Goal: Transaction & Acquisition: Obtain resource

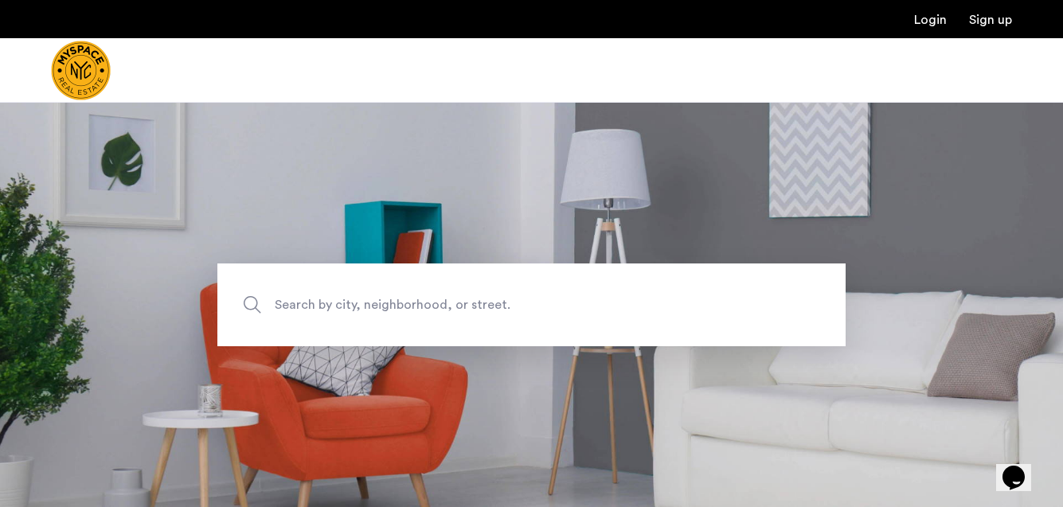
click at [327, 311] on span "Search by city, neighborhood, or street." at bounding box center [495, 305] width 440 height 22
click at [327, 311] on input "Search by city, neighborhood, or street." at bounding box center [531, 305] width 628 height 83
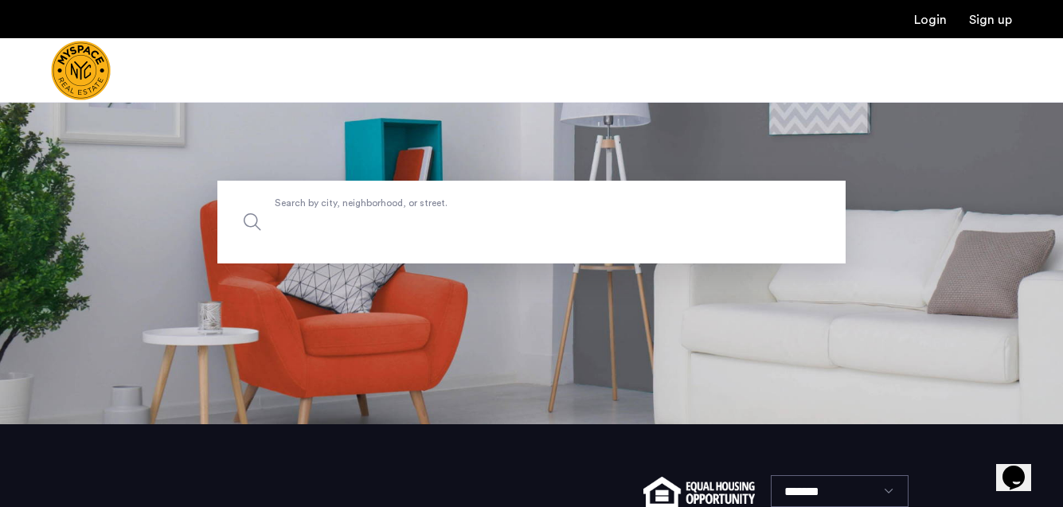
scroll to position [73, 0]
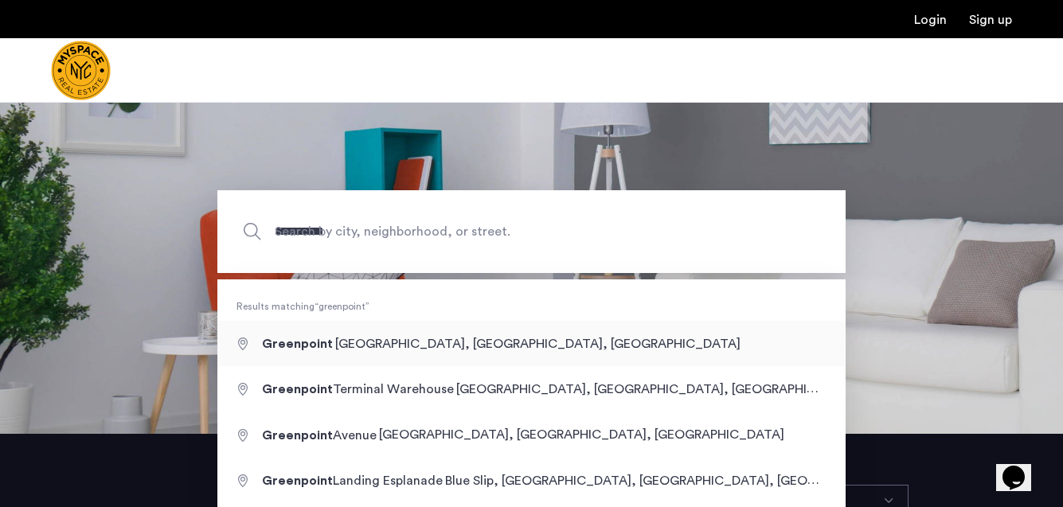
type input "**********"
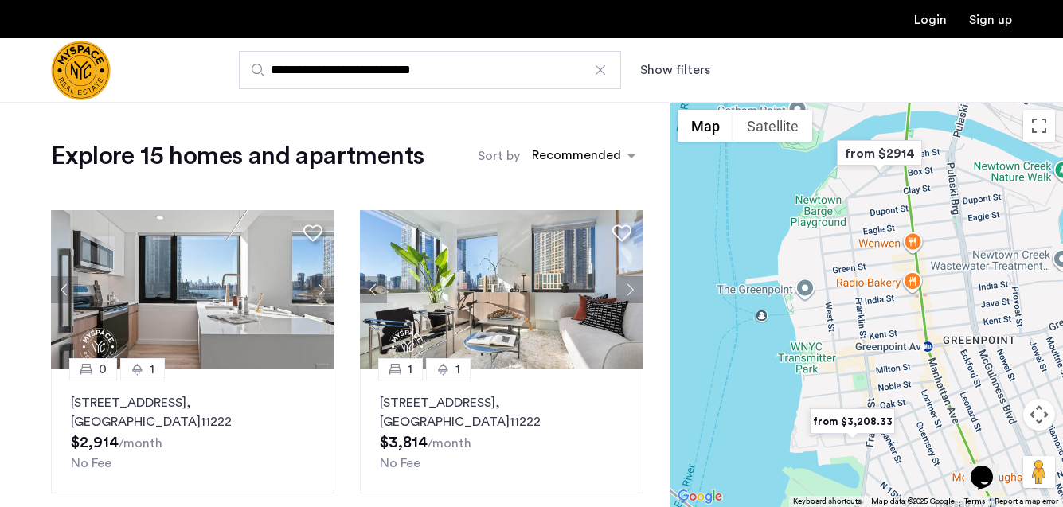
click at [668, 73] on button "Show filters" at bounding box center [675, 70] width 70 height 19
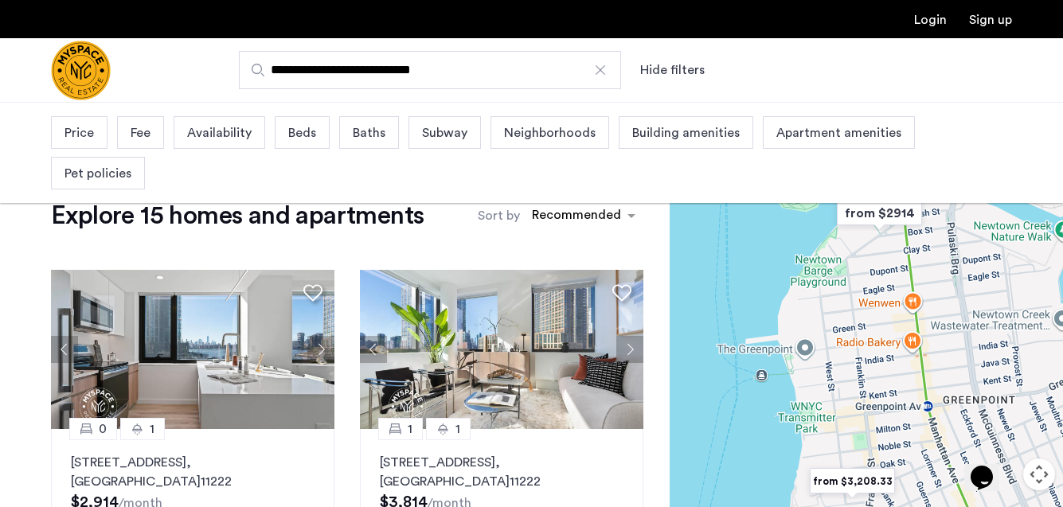
click at [362, 133] on span "Baths" at bounding box center [369, 132] width 33 height 19
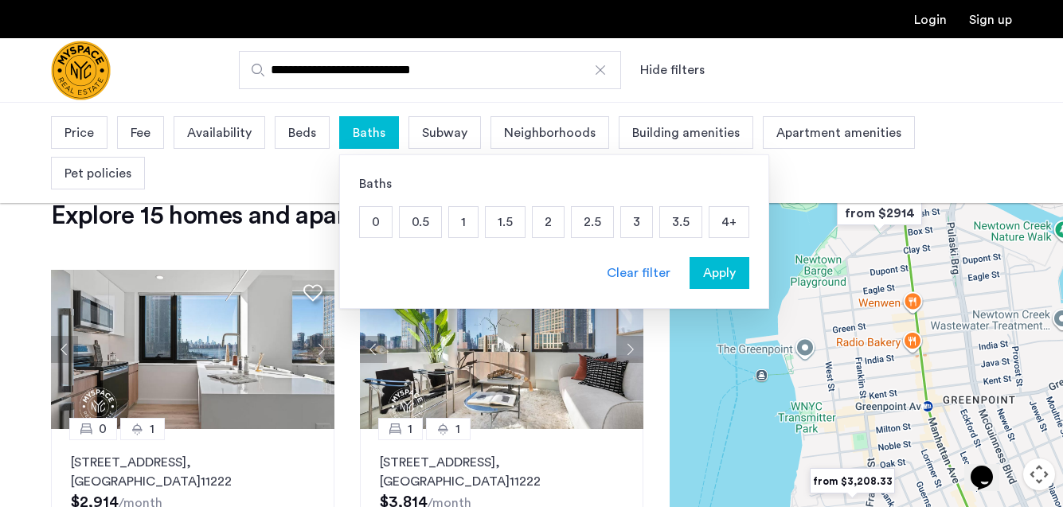
click at [301, 145] on div "Beds" at bounding box center [302, 132] width 55 height 33
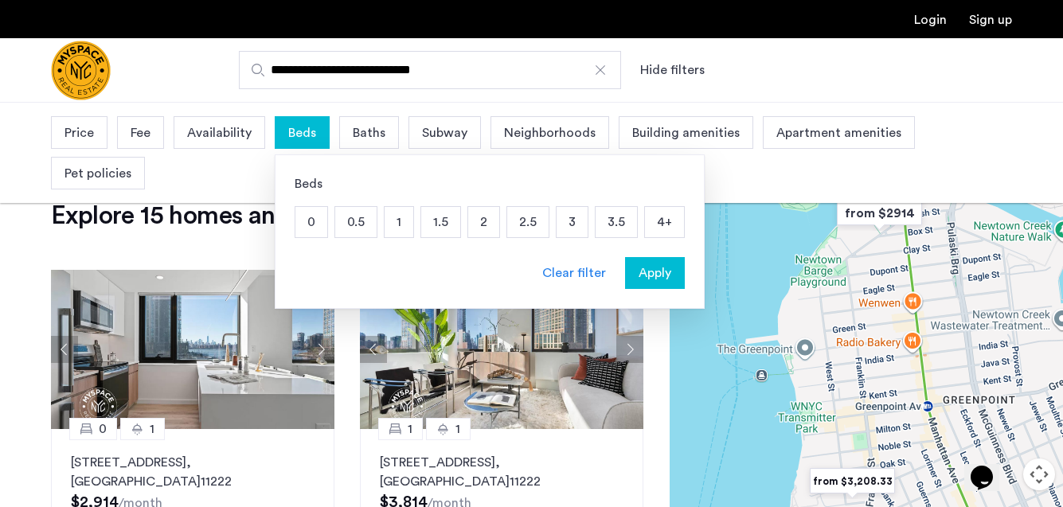
click at [565, 225] on p "3" at bounding box center [572, 222] width 31 height 30
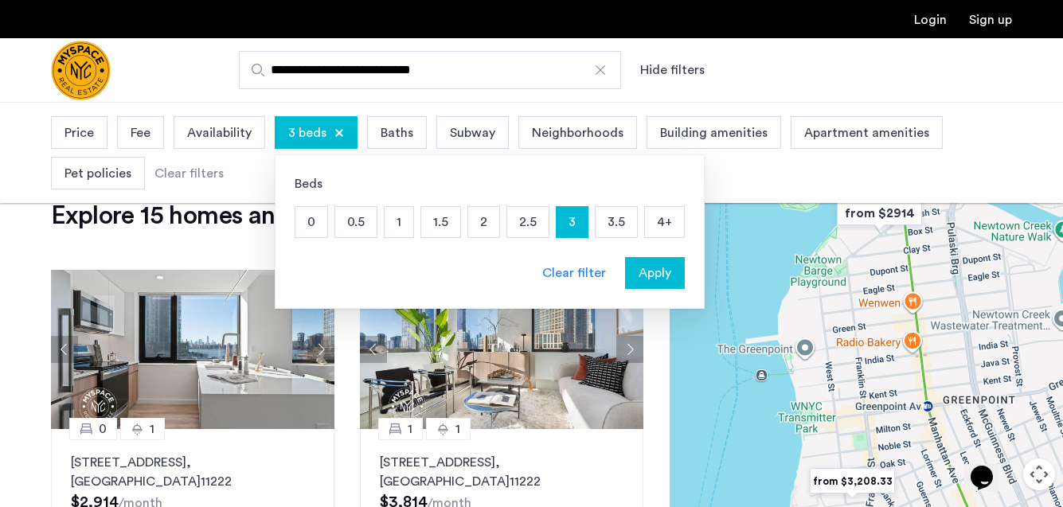
click at [647, 272] on span "Apply" at bounding box center [655, 273] width 33 height 19
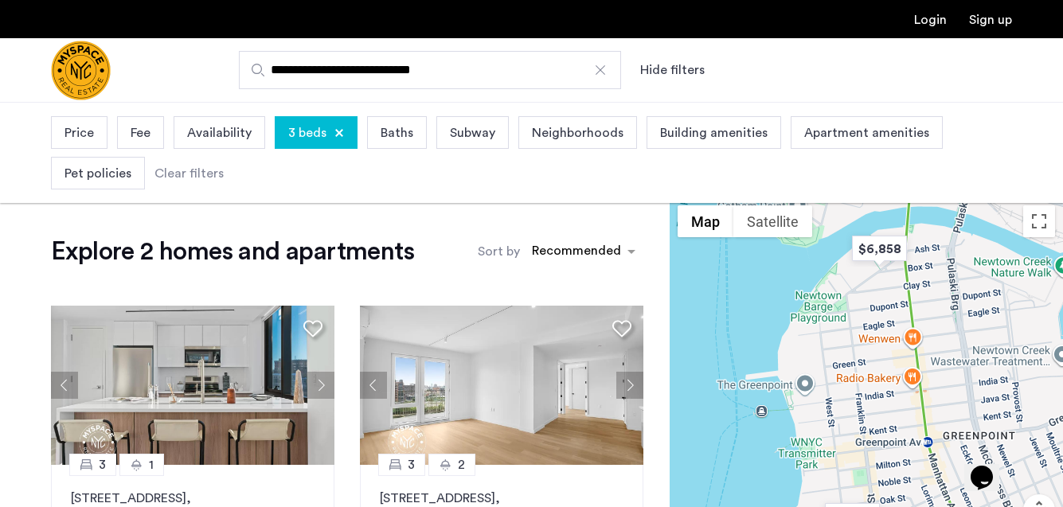
click at [88, 132] on span "Price" at bounding box center [79, 132] width 29 height 19
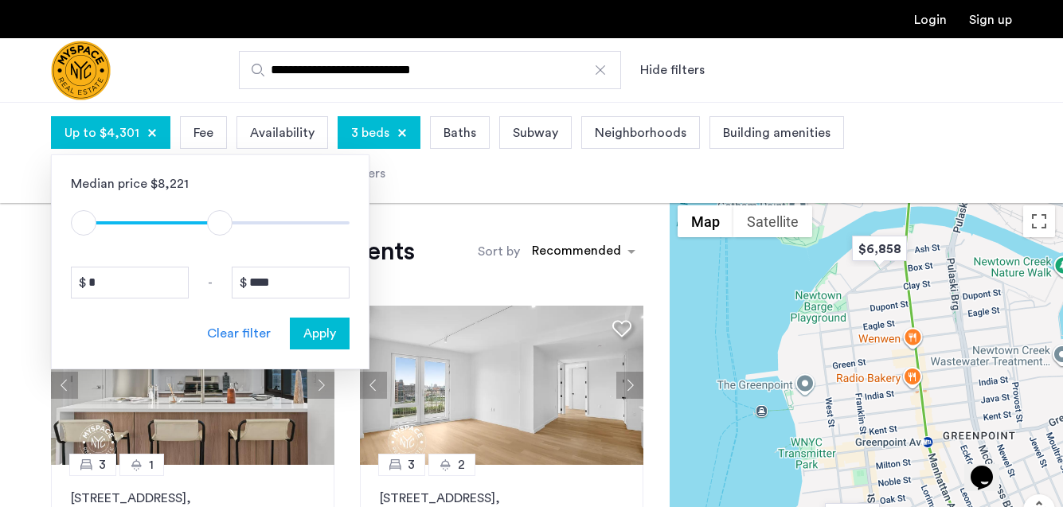
type input "****"
drag, startPoint x: 340, startPoint y: 229, endPoint x: 221, endPoint y: 229, distance: 119.5
click at [217, 229] on span "ngx-slider-max" at bounding box center [216, 222] width 25 height 25
click at [331, 332] on span "Apply" at bounding box center [319, 333] width 33 height 19
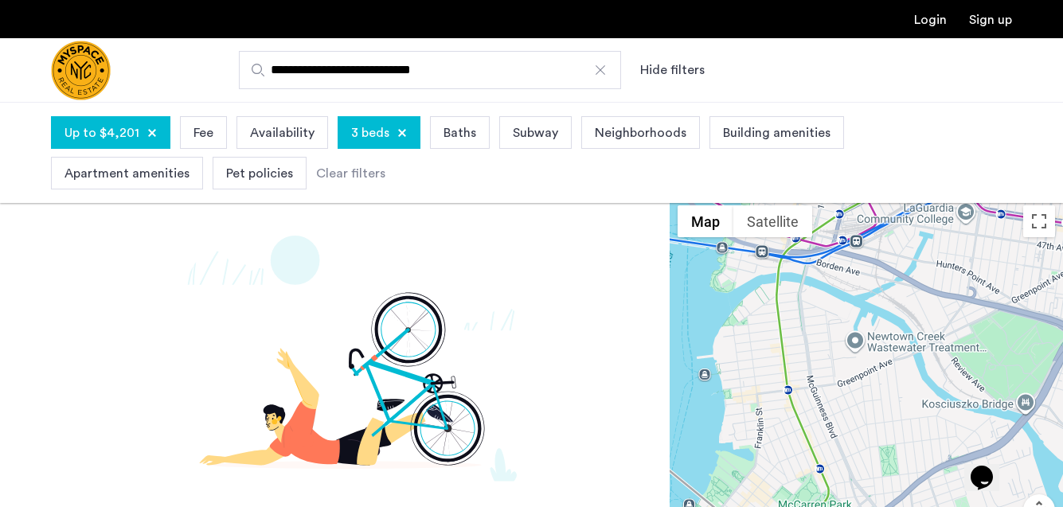
click at [601, 77] on div at bounding box center [601, 70] width 16 height 16
click at [601, 77] on input "**********" at bounding box center [430, 70] width 382 height 38
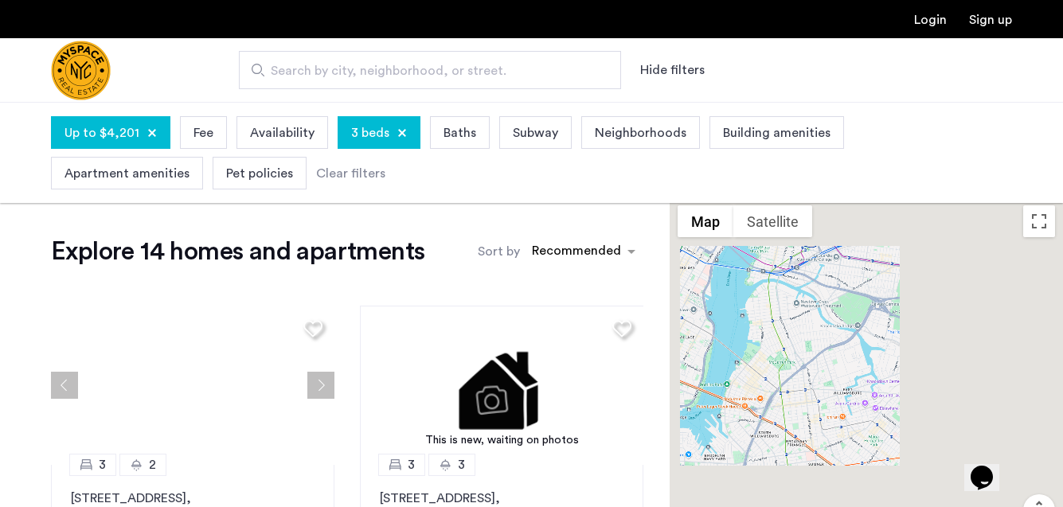
click at [621, 127] on span "Neighborhoods" at bounding box center [641, 132] width 92 height 19
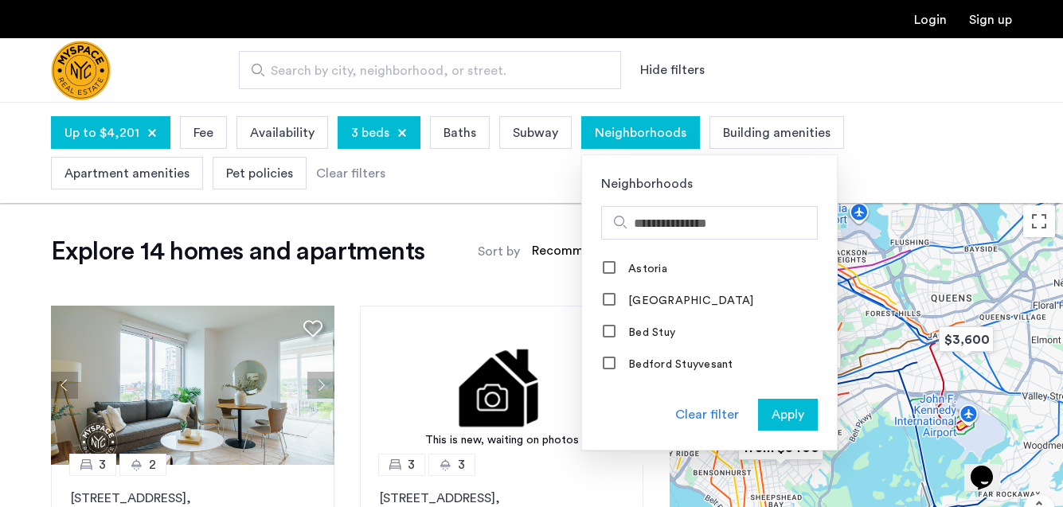
click at [466, 198] on div "Up to $4,201 Fee Availability 3 beds Baths Subway Neighborhoods Neighborhoods […" at bounding box center [531, 153] width 1063 height 100
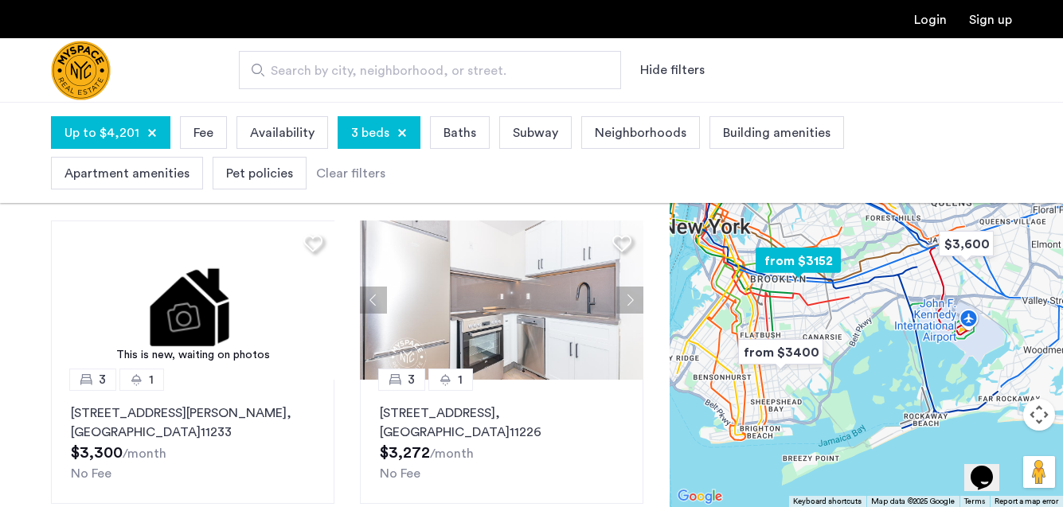
scroll to position [573, 0]
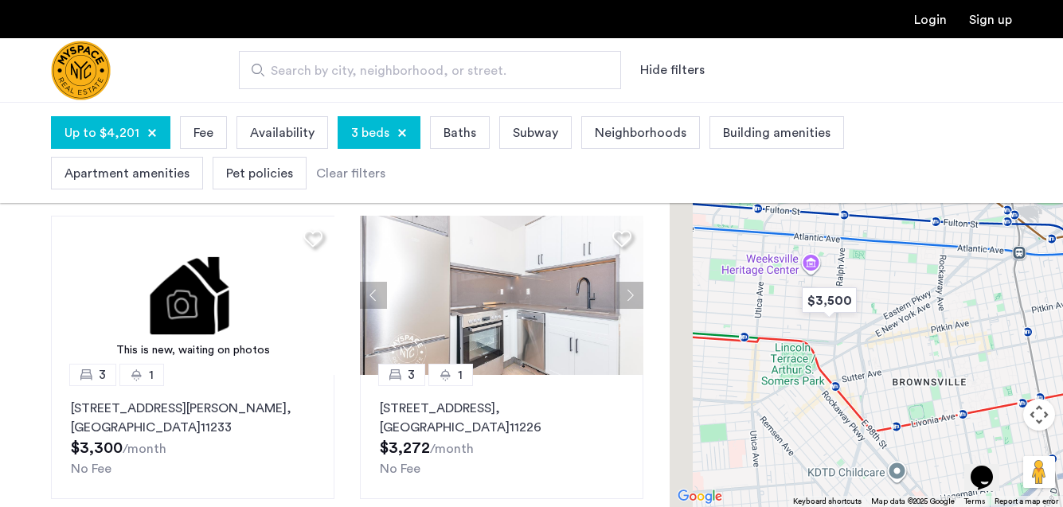
drag, startPoint x: 767, startPoint y: 294, endPoint x: 1014, endPoint y: 330, distance: 249.5
click at [1014, 330] on div at bounding box center [866, 304] width 393 height 405
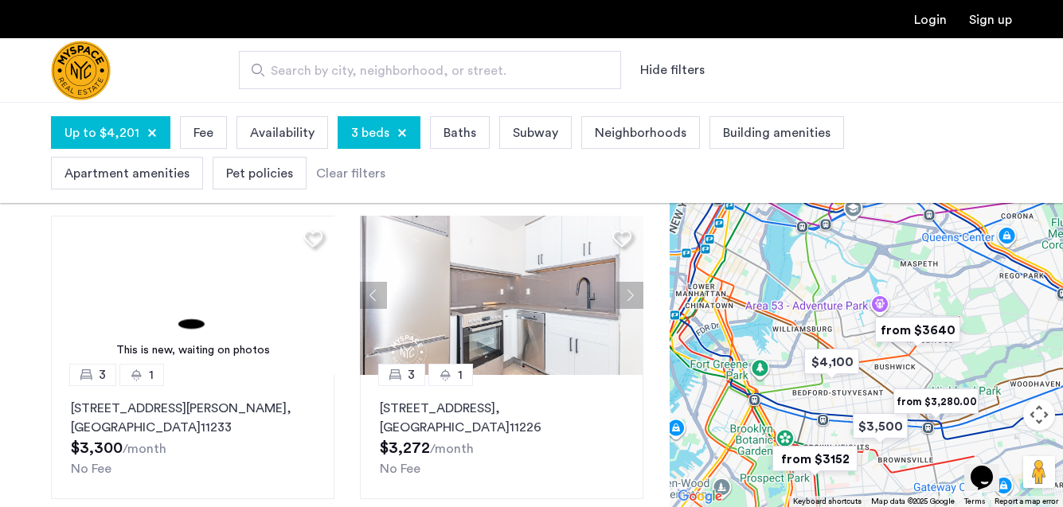
drag, startPoint x: 890, startPoint y: 344, endPoint x: 893, endPoint y: 449, distance: 105.2
click at [893, 449] on div at bounding box center [866, 304] width 393 height 405
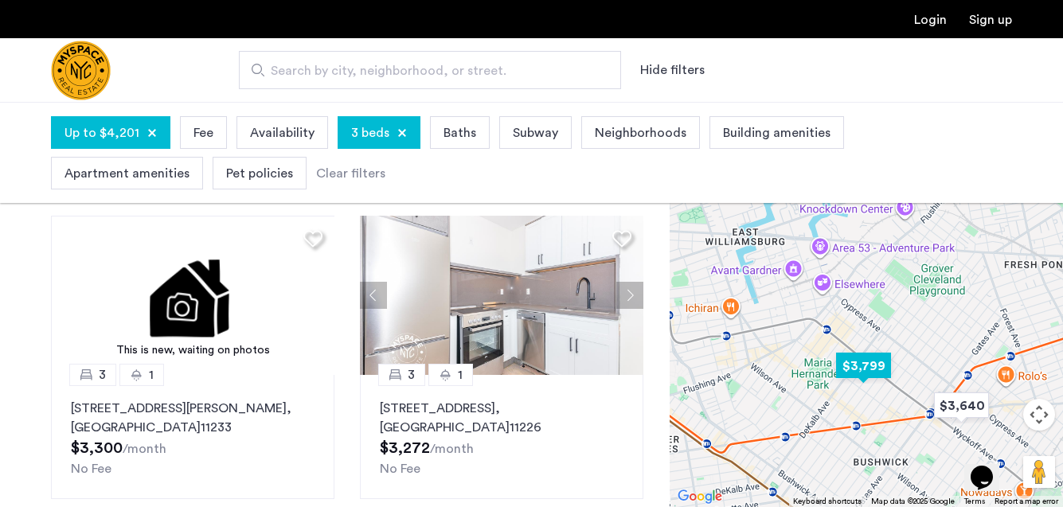
click at [870, 366] on img "$3,799" at bounding box center [864, 366] width 68 height 36
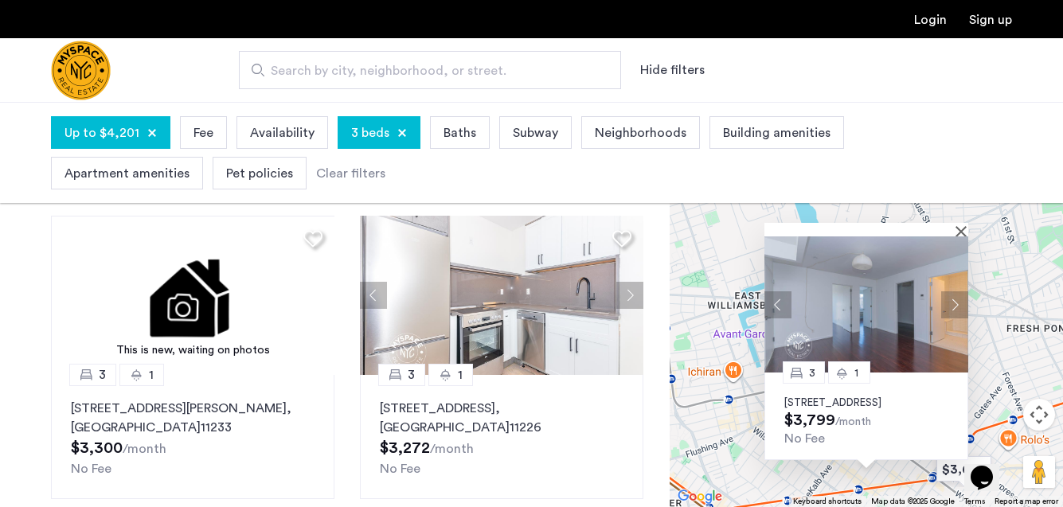
click at [861, 397] on p "[STREET_ADDRESS]" at bounding box center [866, 403] width 164 height 13
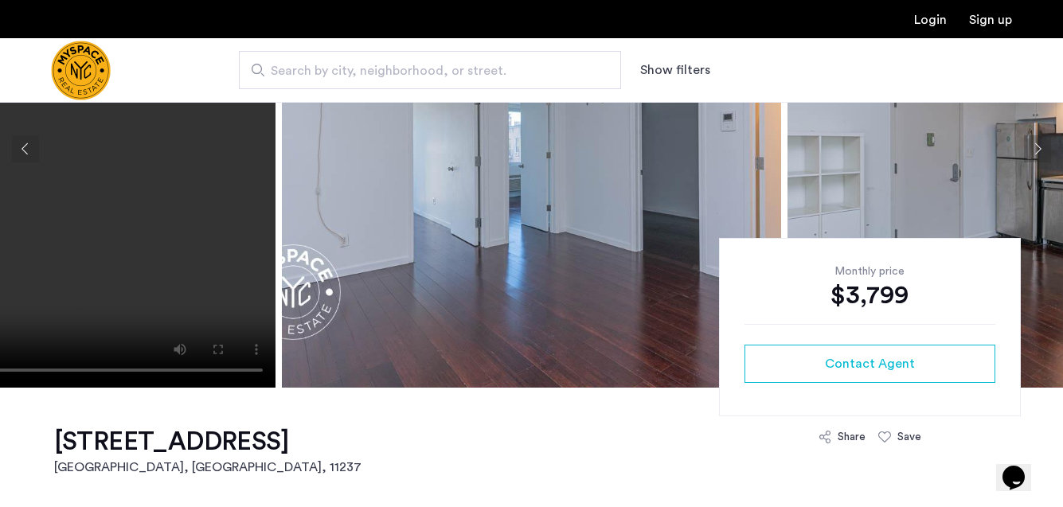
scroll to position [108, 0]
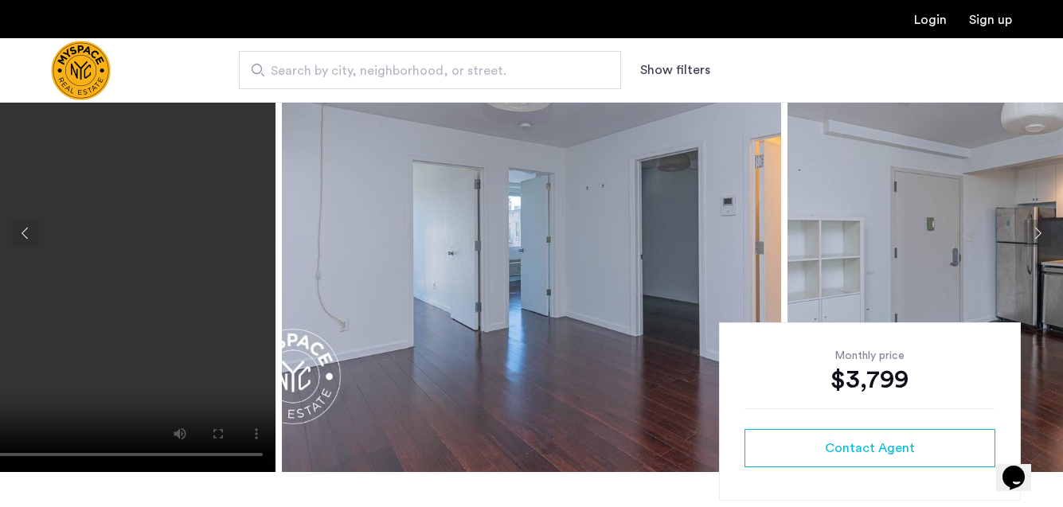
click at [1031, 233] on button "Next apartment" at bounding box center [1037, 233] width 27 height 27
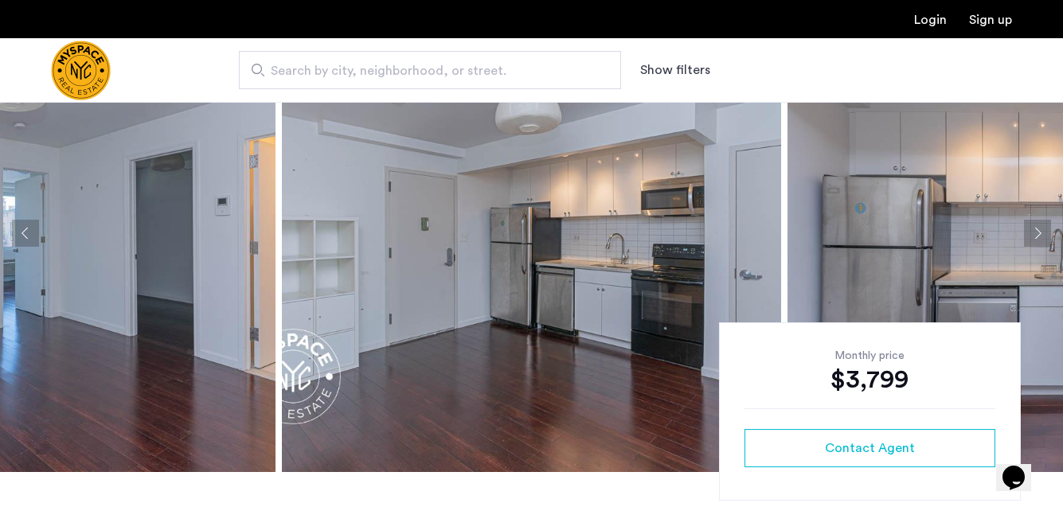
click at [1031, 233] on button "Next apartment" at bounding box center [1037, 233] width 27 height 27
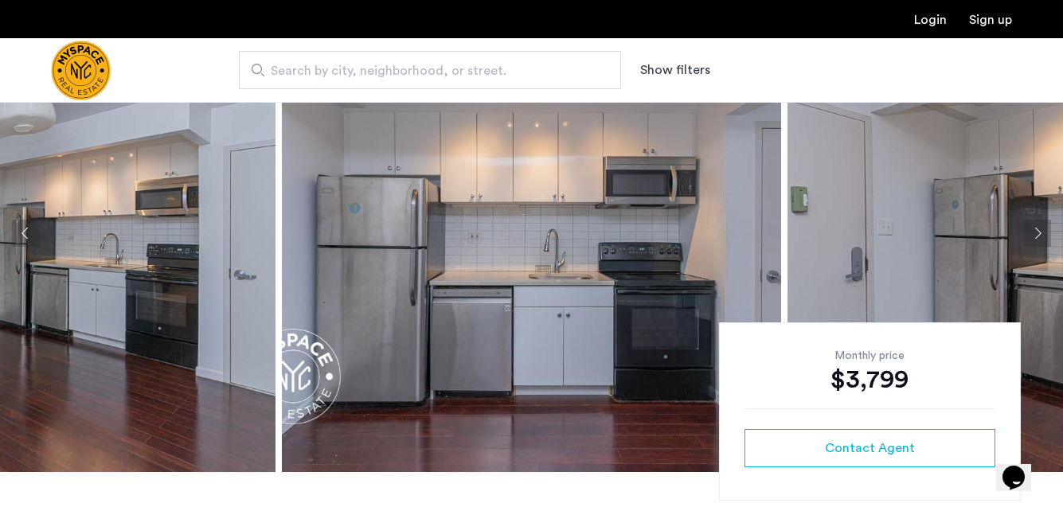
click at [1031, 233] on button "Next apartment" at bounding box center [1037, 233] width 27 height 27
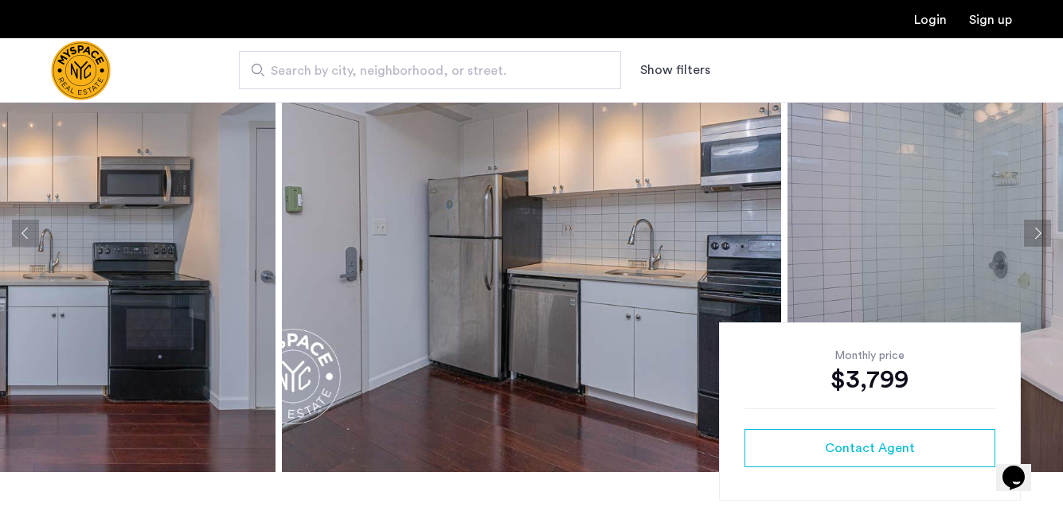
click at [1031, 233] on button "Next apartment" at bounding box center [1037, 233] width 27 height 27
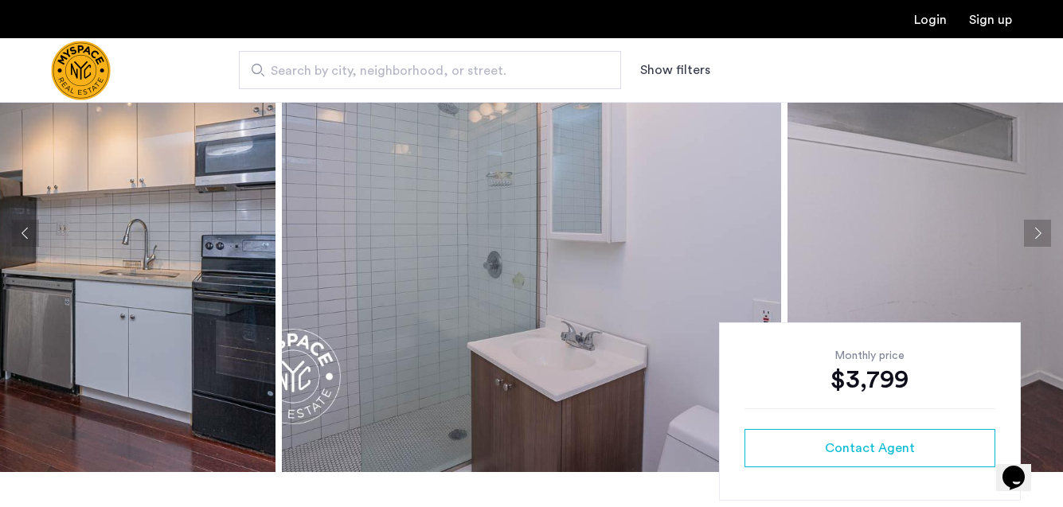
click at [1031, 233] on button "Next apartment" at bounding box center [1037, 233] width 27 height 27
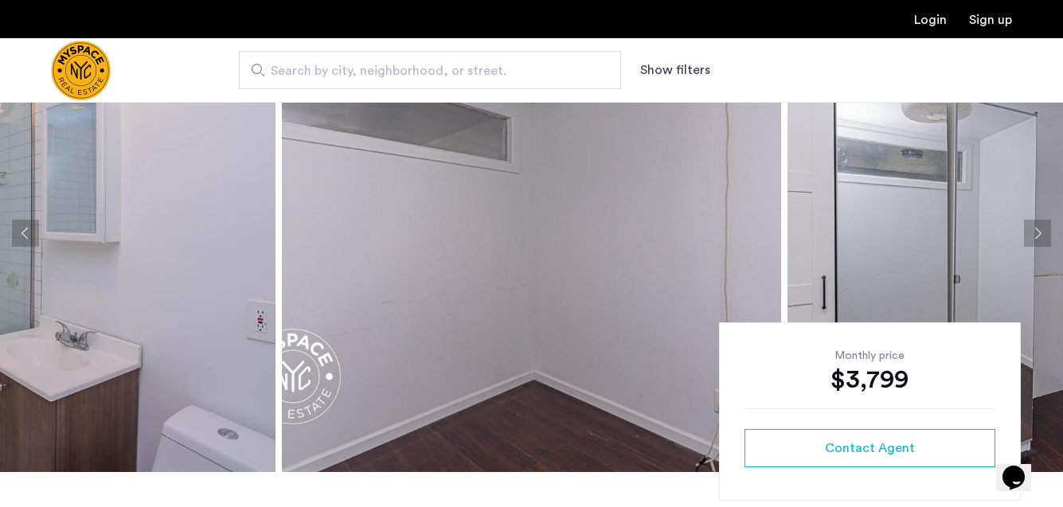
click at [1031, 233] on button "Next apartment" at bounding box center [1037, 233] width 27 height 27
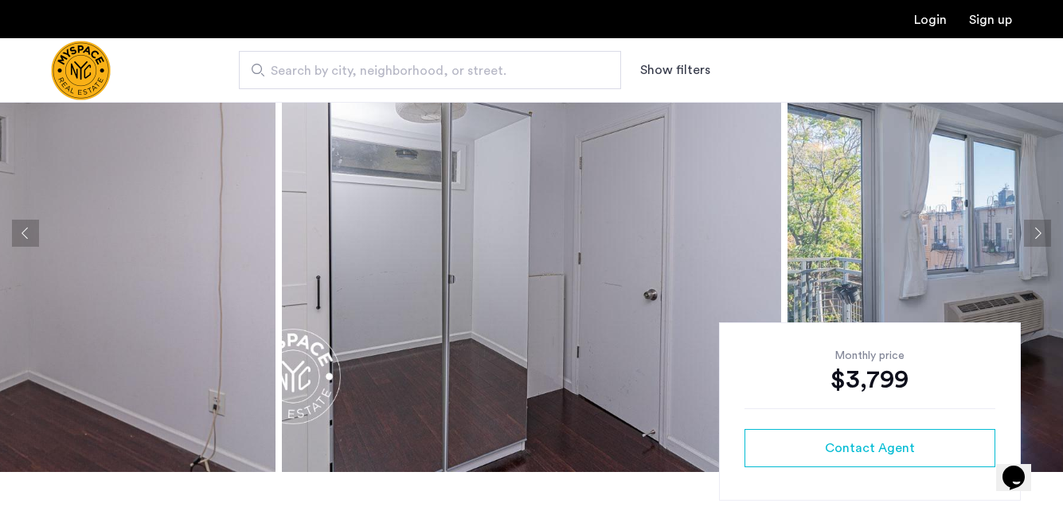
click at [1031, 233] on button "Next apartment" at bounding box center [1037, 233] width 27 height 27
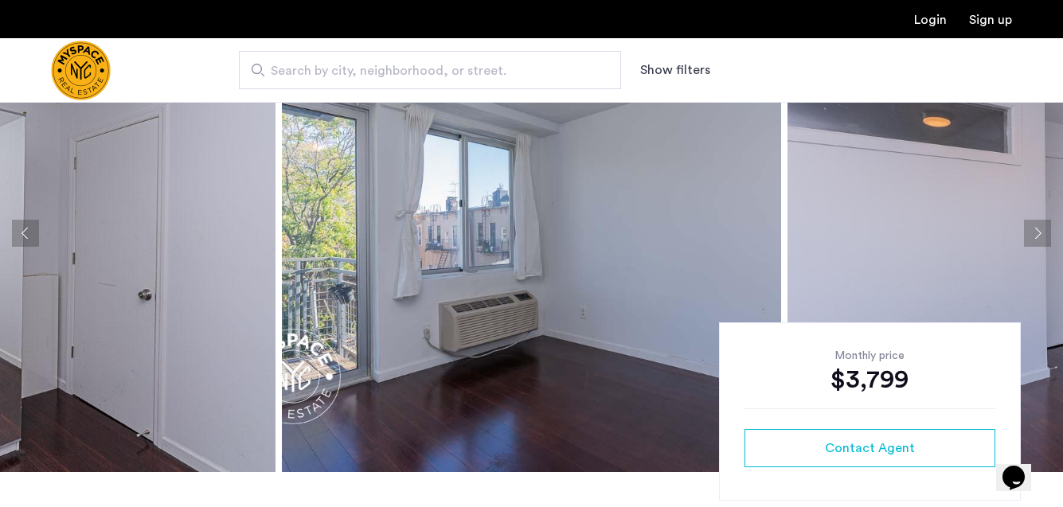
click at [1031, 233] on button "Next apartment" at bounding box center [1037, 233] width 27 height 27
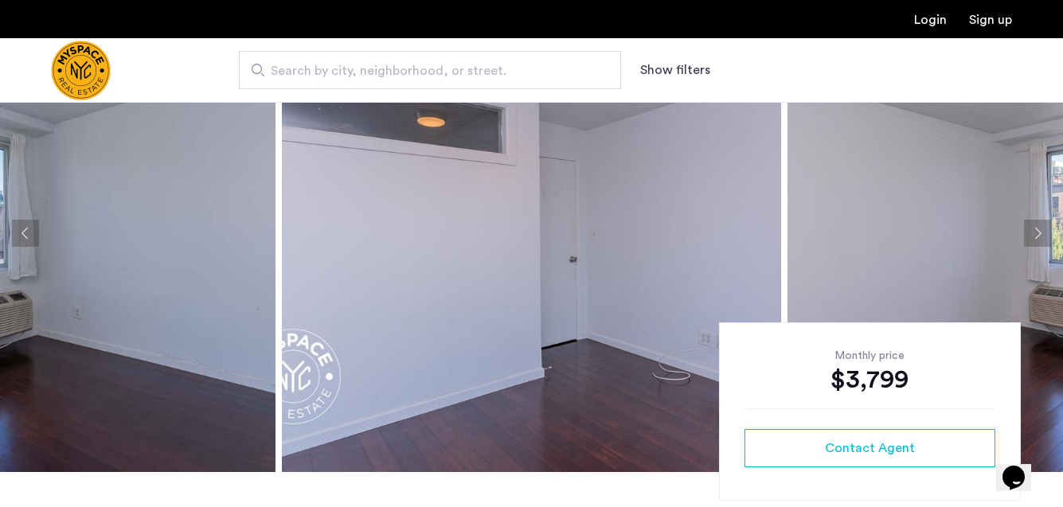
click at [1031, 233] on button "Next apartment" at bounding box center [1037, 233] width 27 height 27
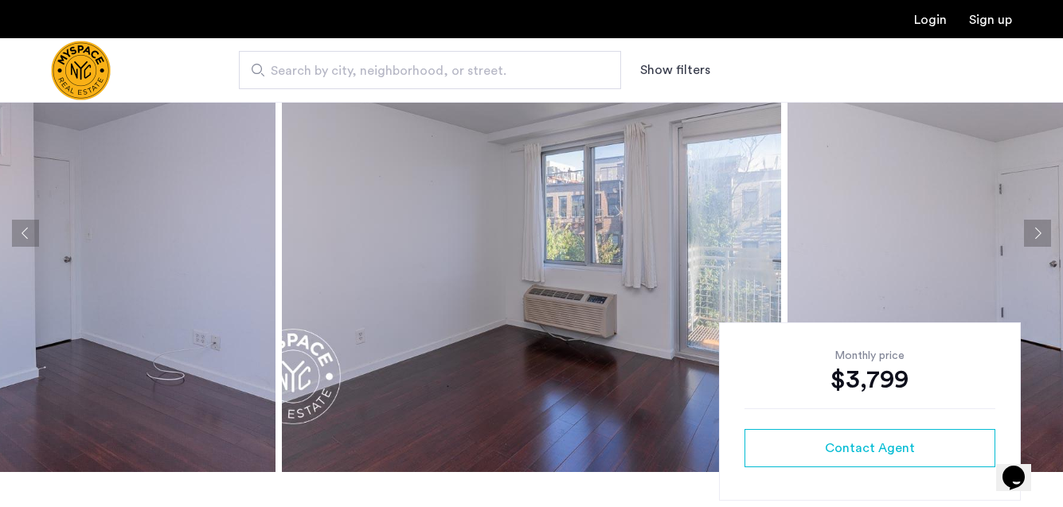
click at [1031, 233] on button "Next apartment" at bounding box center [1037, 233] width 27 height 27
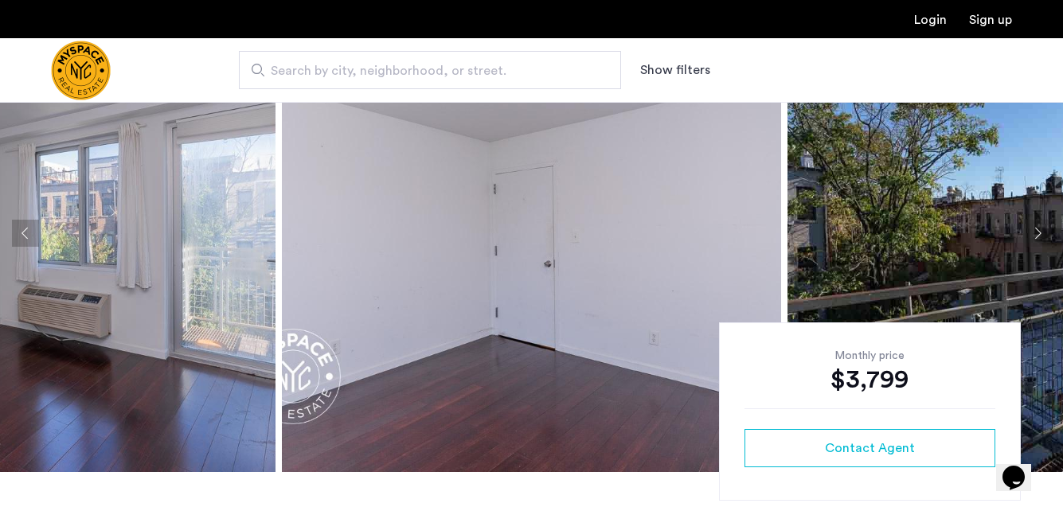
click at [1031, 233] on button "Next apartment" at bounding box center [1037, 233] width 27 height 27
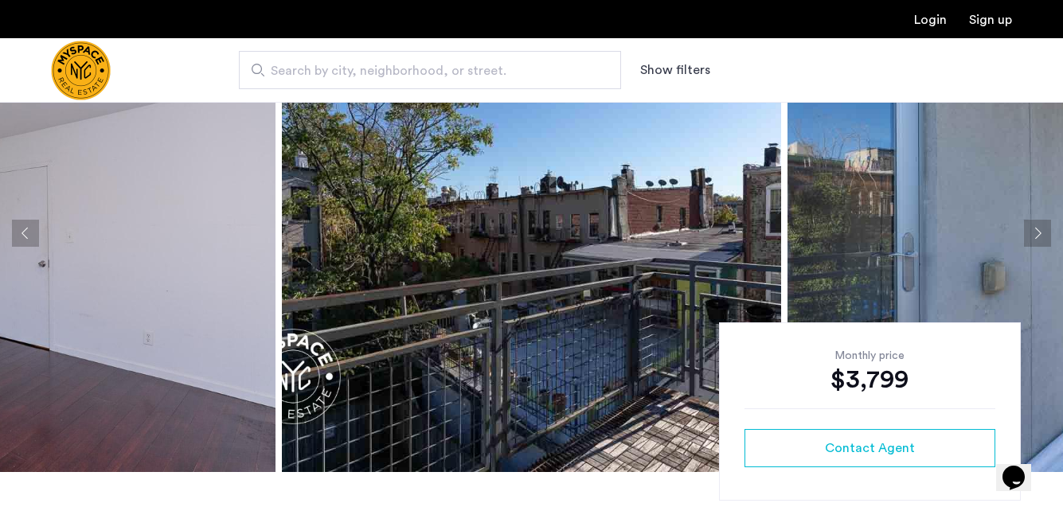
click at [1031, 233] on button "Next apartment" at bounding box center [1037, 233] width 27 height 27
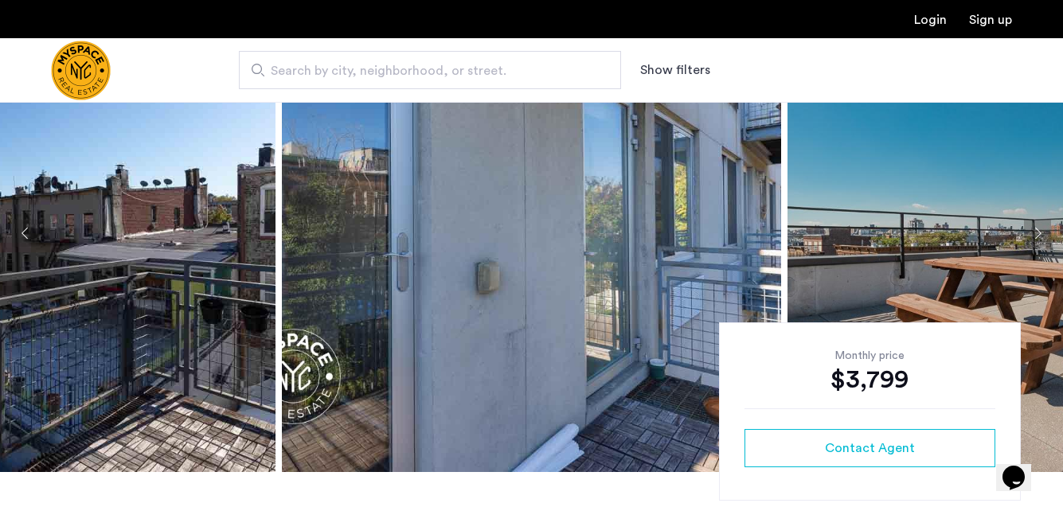
click at [1031, 233] on button "Next apartment" at bounding box center [1037, 233] width 27 height 27
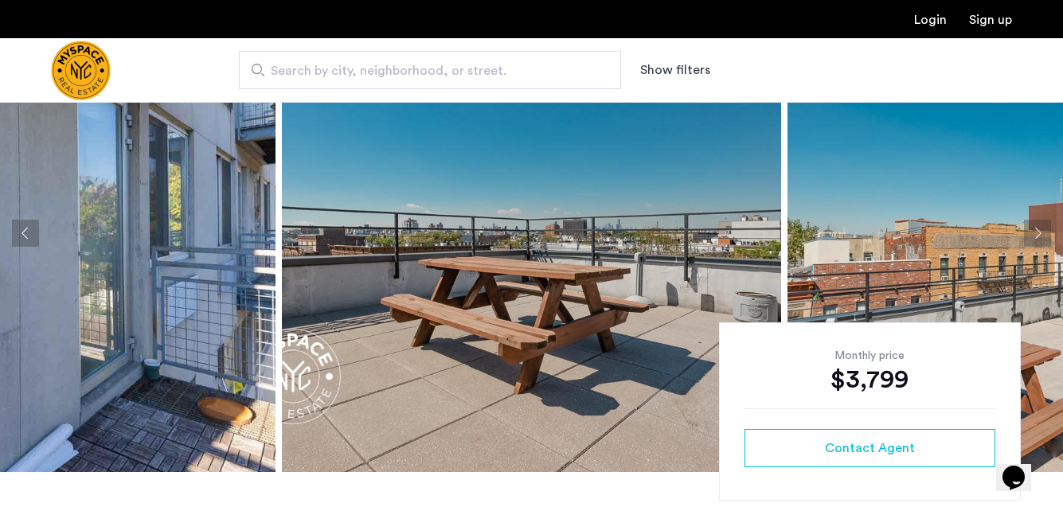
click at [1031, 233] on button "Next apartment" at bounding box center [1037, 233] width 27 height 27
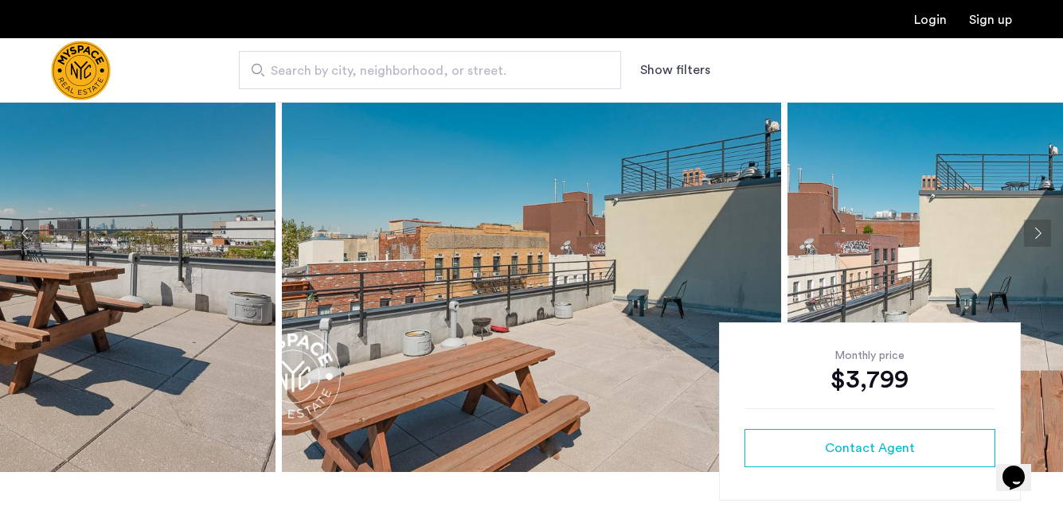
click at [1031, 233] on button "Next apartment" at bounding box center [1037, 233] width 27 height 27
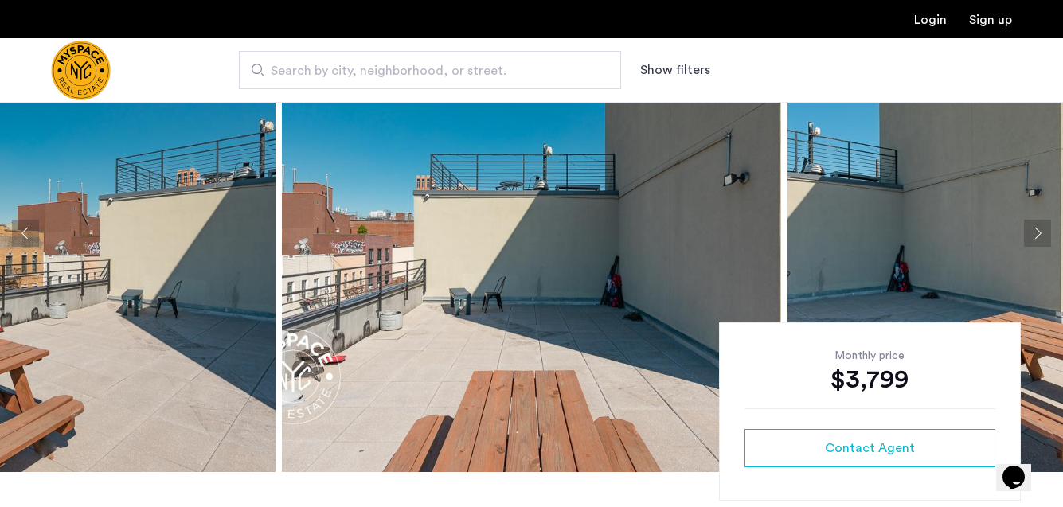
click at [1031, 233] on button "Next apartment" at bounding box center [1037, 233] width 27 height 27
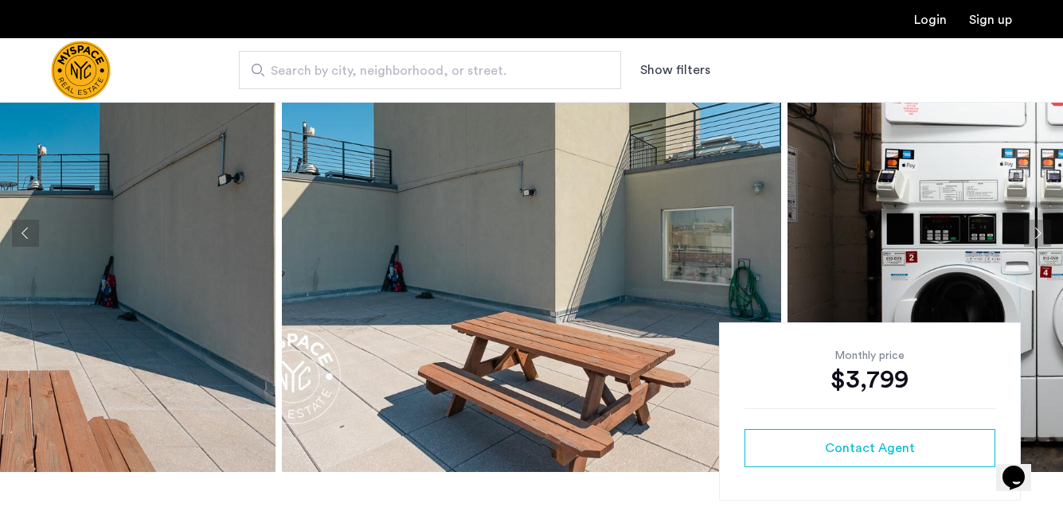
click at [1031, 233] on button "Next apartment" at bounding box center [1037, 233] width 27 height 27
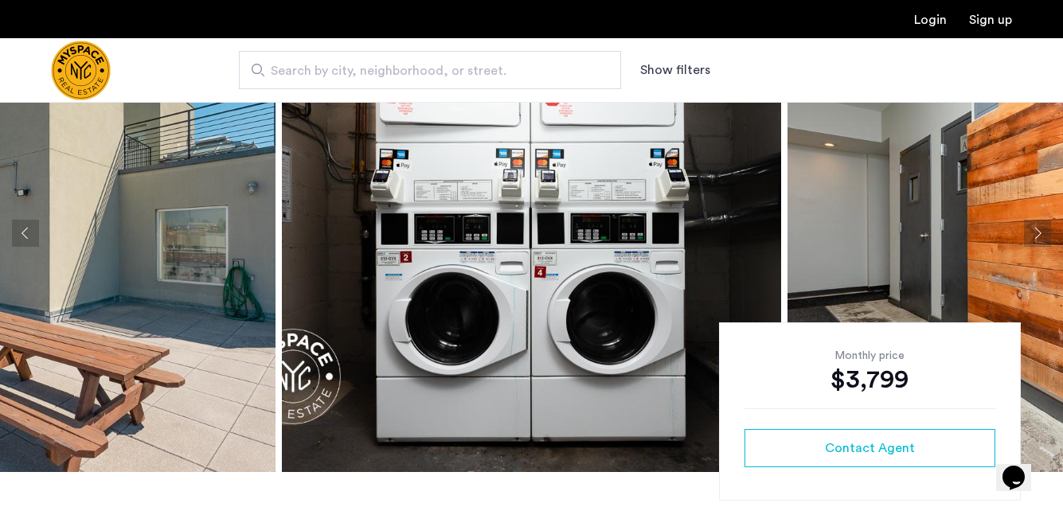
click at [1031, 233] on button "Next apartment" at bounding box center [1037, 233] width 27 height 27
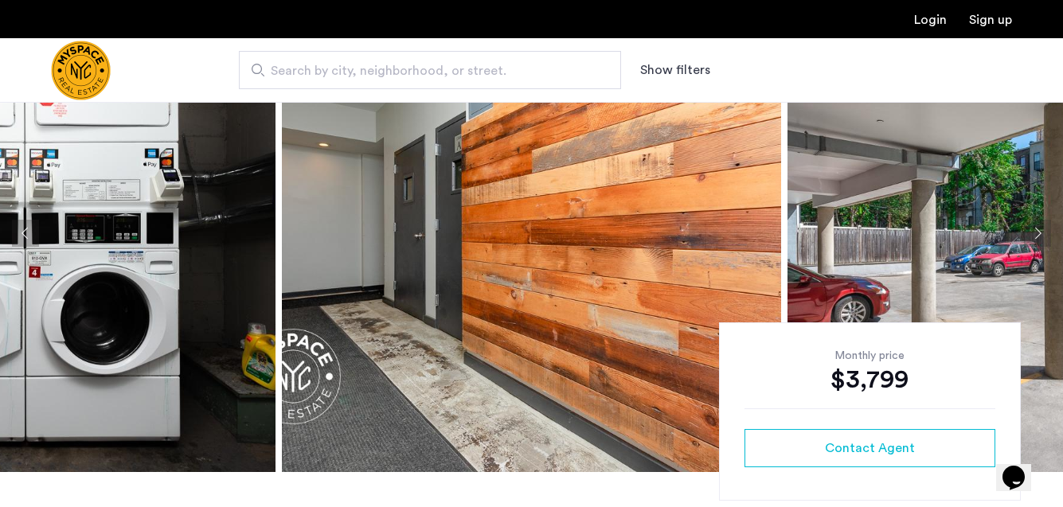
click at [1031, 233] on button "Next apartment" at bounding box center [1037, 233] width 27 height 27
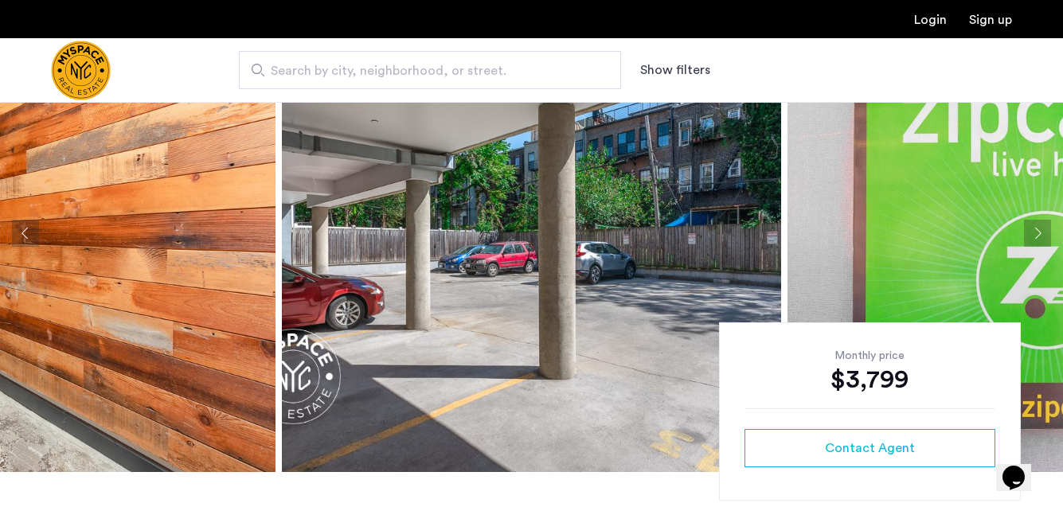
click at [1031, 233] on button "Next apartment" at bounding box center [1037, 233] width 27 height 27
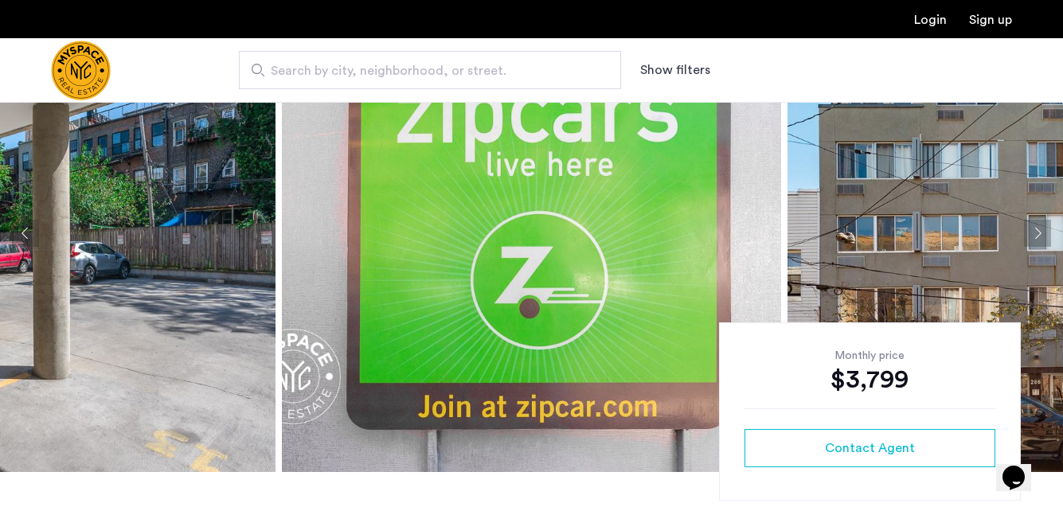
click at [1031, 233] on button "Next apartment" at bounding box center [1037, 233] width 27 height 27
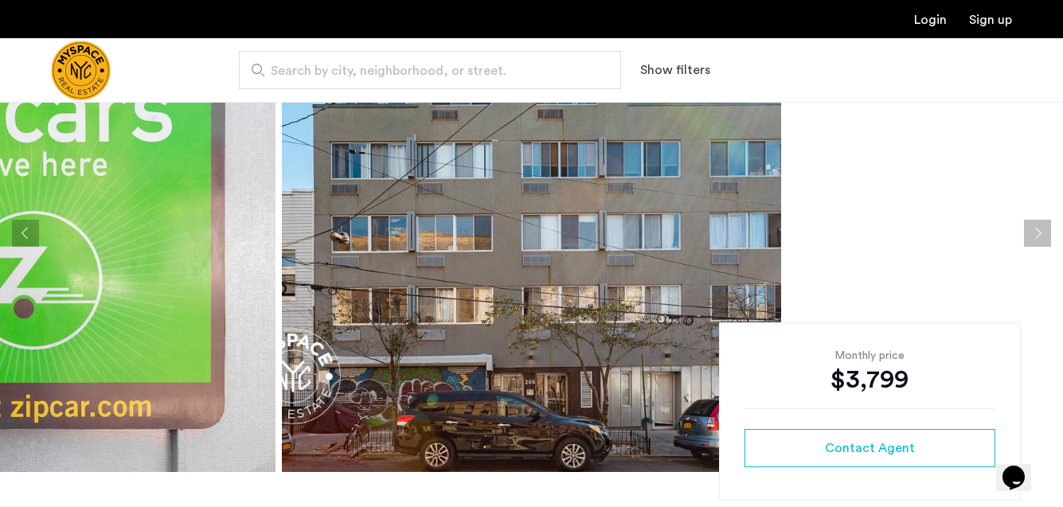
click at [1031, 233] on button "Next apartment" at bounding box center [1037, 233] width 27 height 27
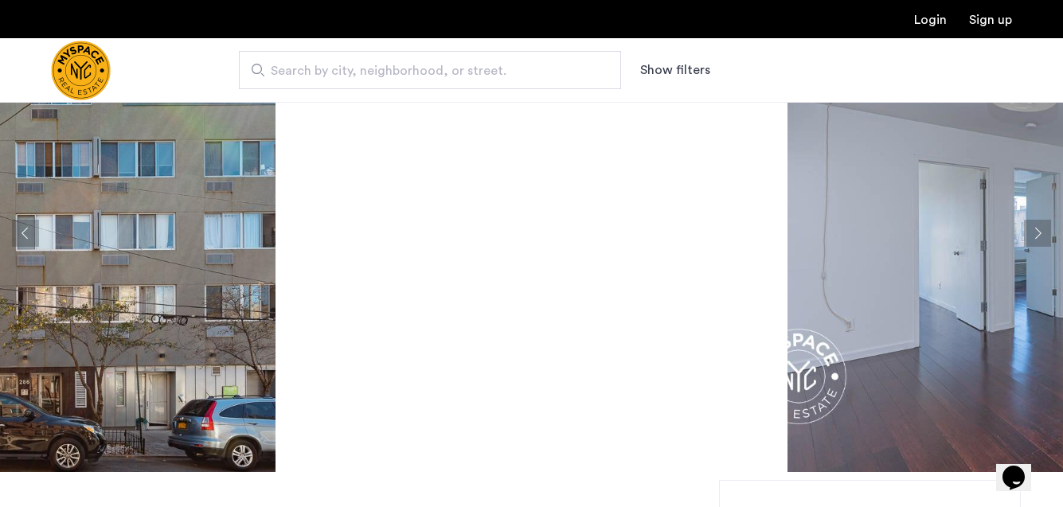
click at [1031, 233] on button "Next apartment" at bounding box center [1037, 233] width 27 height 27
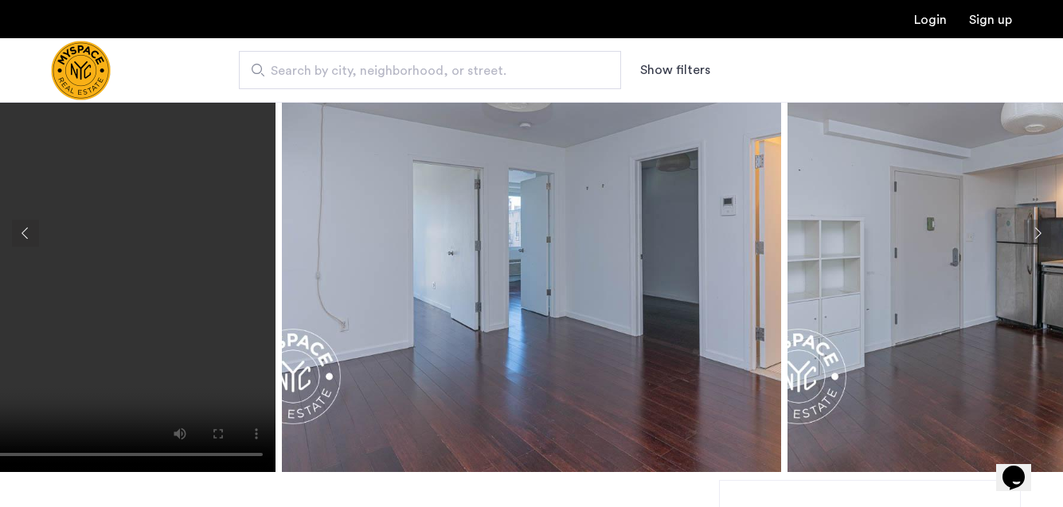
click at [1031, 233] on button "Next apartment" at bounding box center [1037, 233] width 27 height 27
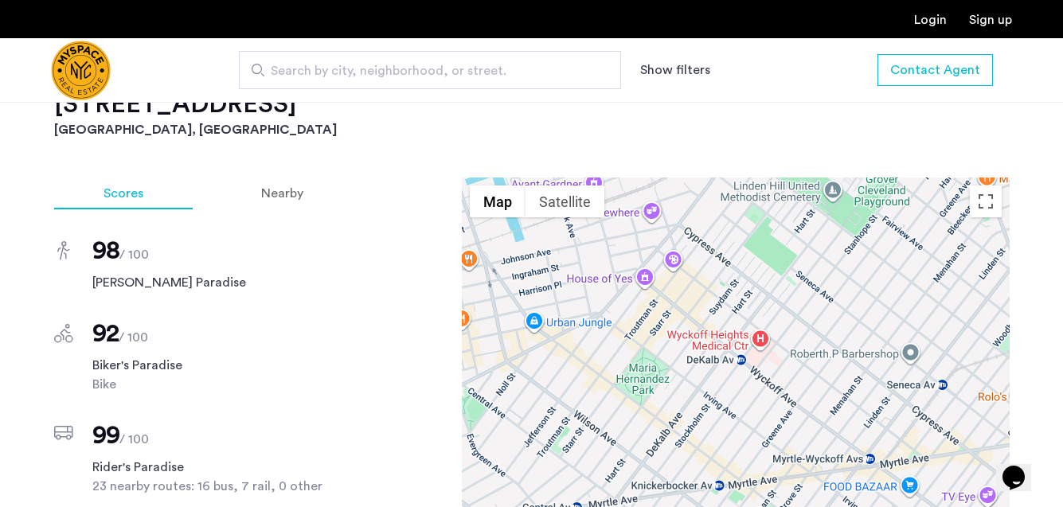
scroll to position [1316, 0]
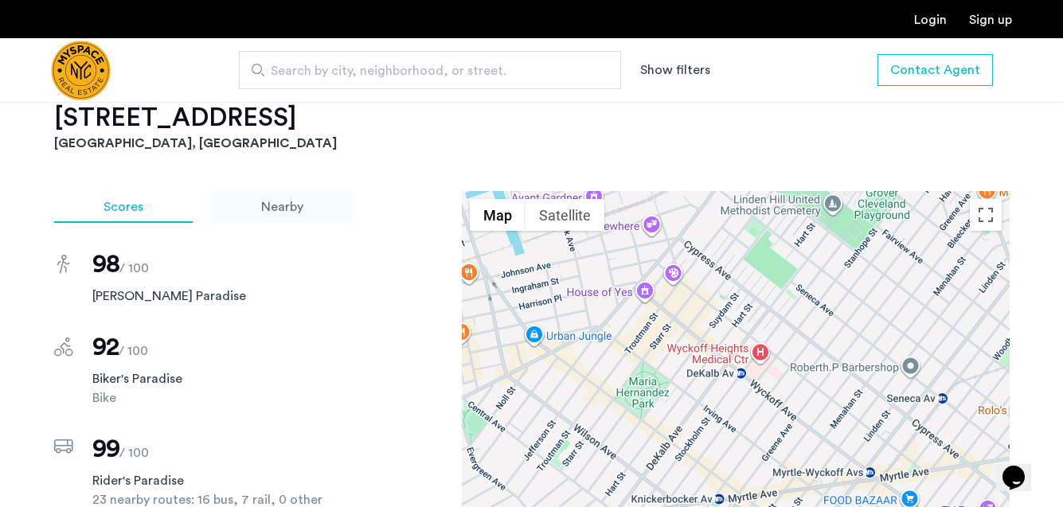
click at [276, 205] on span "Nearby" at bounding box center [282, 207] width 42 height 13
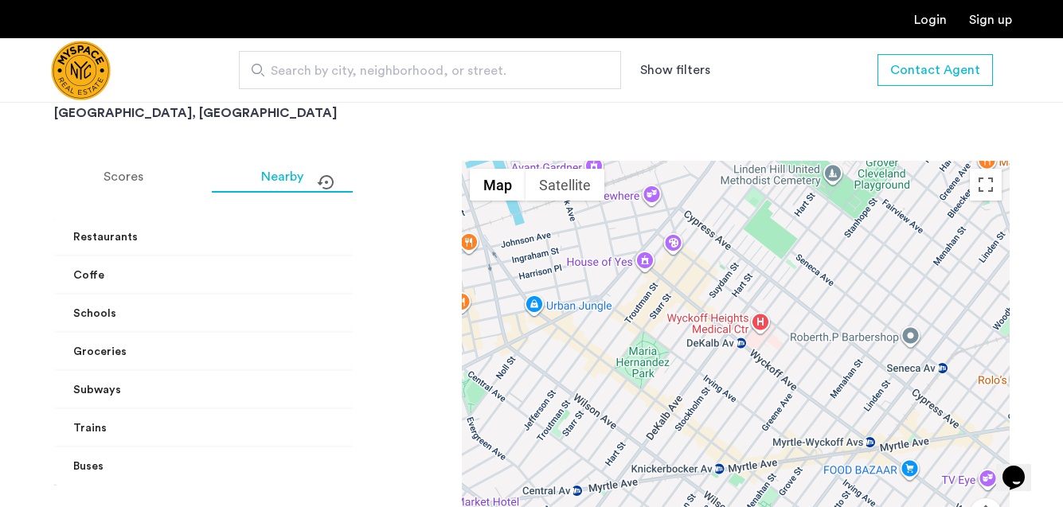
scroll to position [1346, 0]
click at [125, 388] on mat-panel-title "Subways" at bounding box center [215, 391] width 284 height 17
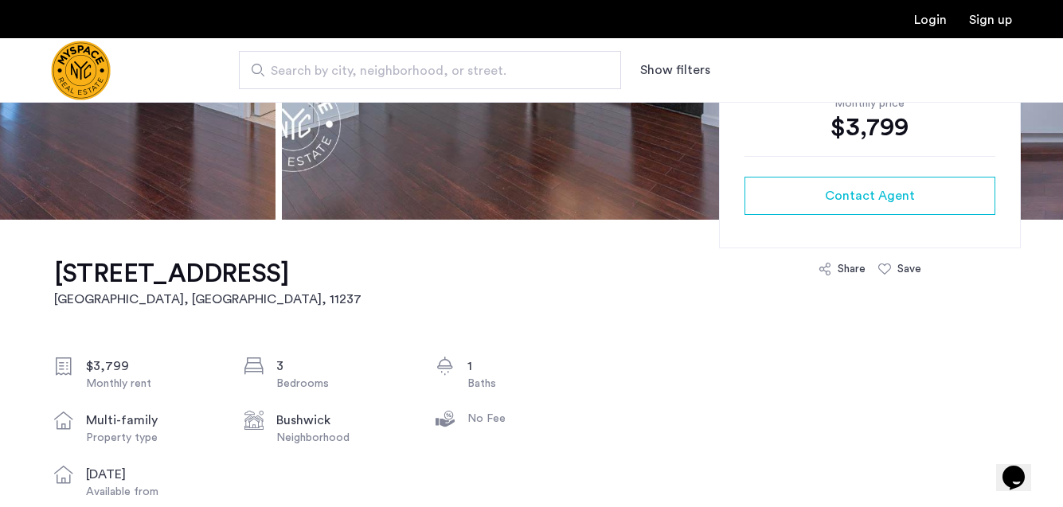
scroll to position [362, 0]
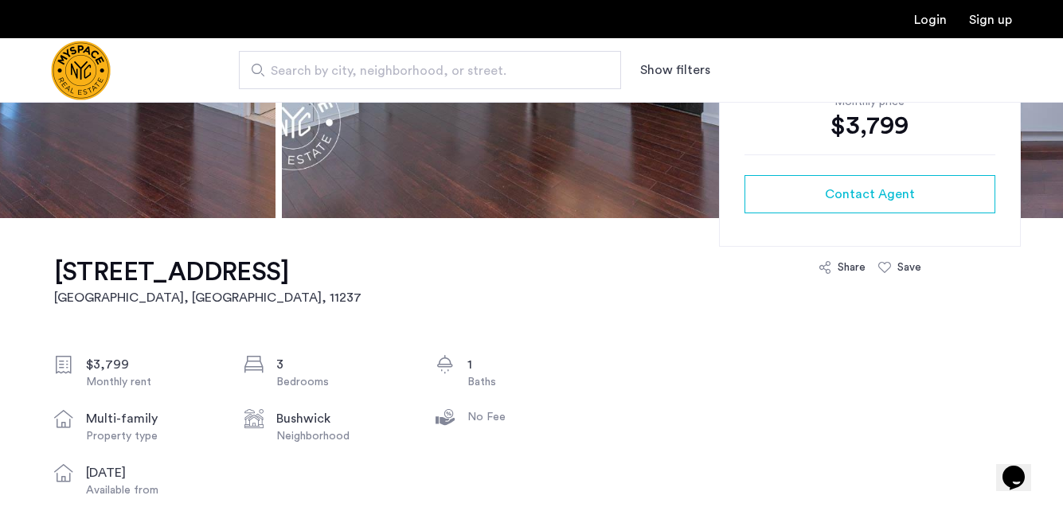
click at [179, 265] on h1 "286 Stanhope St, Unit 4F" at bounding box center [207, 272] width 307 height 32
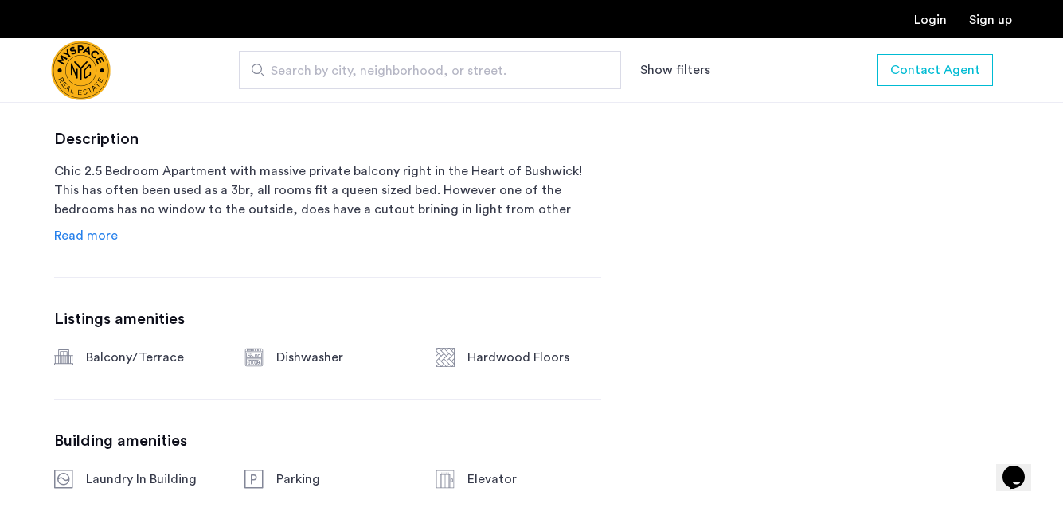
scroll to position [538, 0]
